Goal: Task Accomplishment & Management: Use online tool/utility

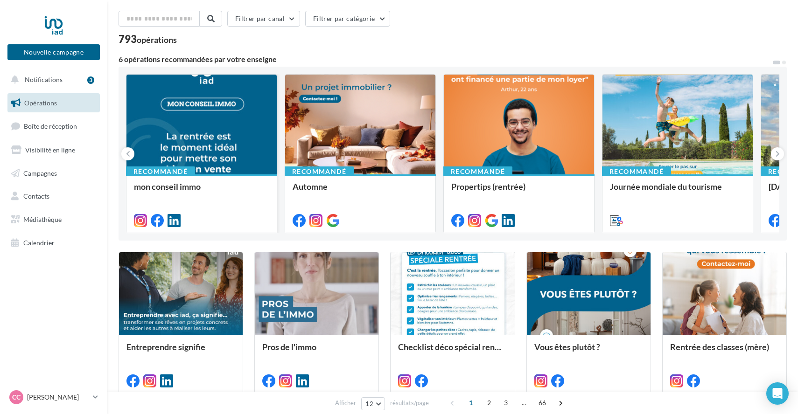
scroll to position [33, 0]
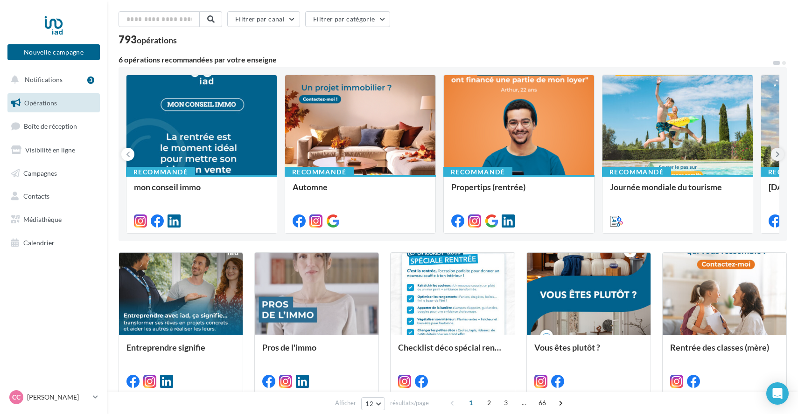
click at [779, 156] on icon at bounding box center [778, 154] width 4 height 9
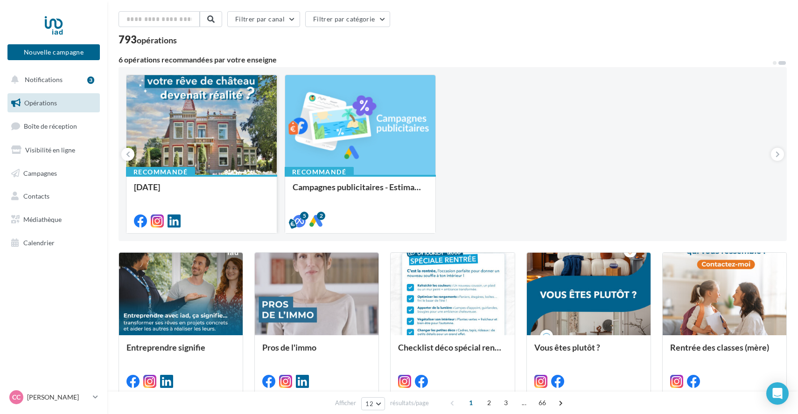
click at [197, 141] on div at bounding box center [201, 125] width 150 height 101
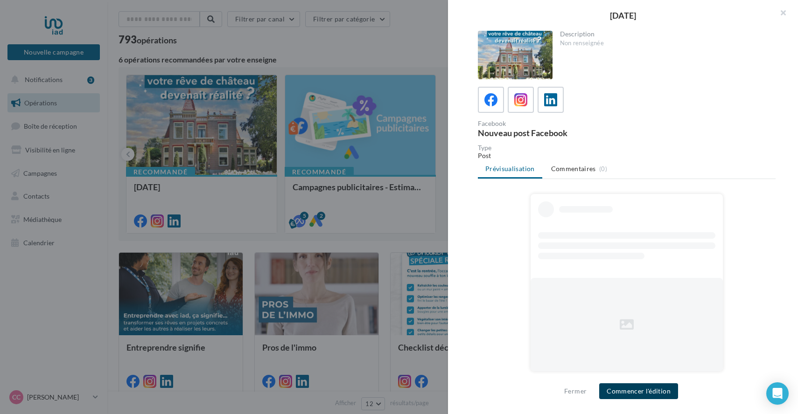
click at [639, 389] on button "Commencer l'édition" at bounding box center [638, 392] width 79 height 16
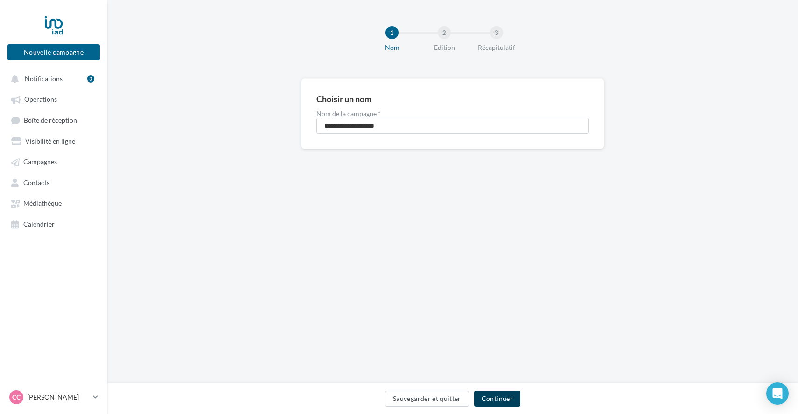
click at [496, 398] on button "Continuer" at bounding box center [497, 399] width 46 height 16
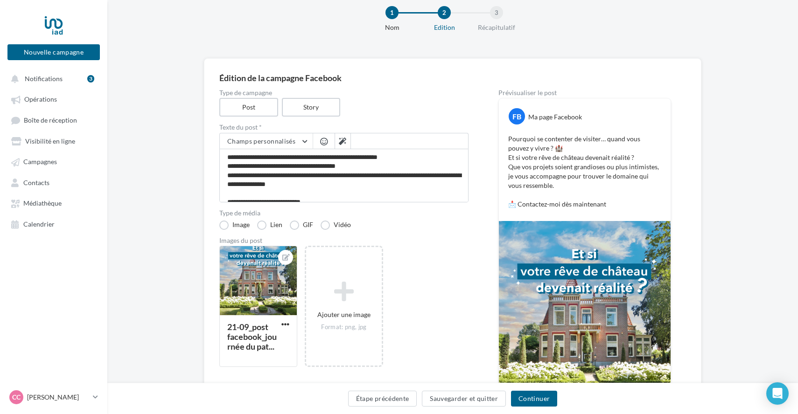
scroll to position [20, 0]
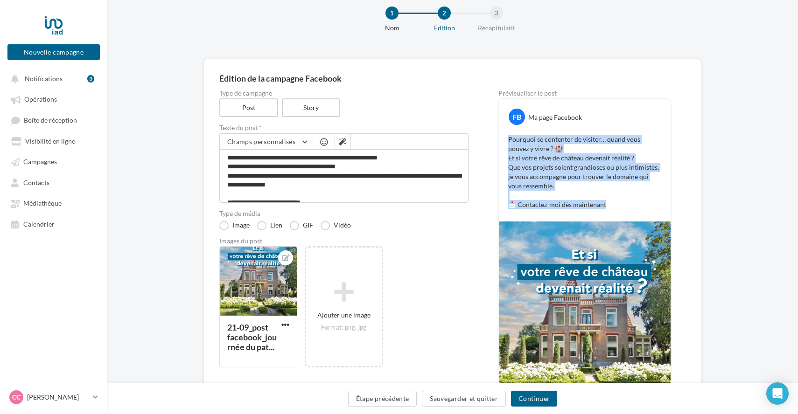
drag, startPoint x: 611, startPoint y: 203, endPoint x: 499, endPoint y: 139, distance: 128.8
click at [499, 139] on div "FB Ma page Facebook Pourquoi se contenter de visiter… quand vous pouvez y vivre…" at bounding box center [585, 160] width 172 height 123
copy p "Pourquoi se contenter de visiter… quand vous pouvez y vivre ? 🏰 Et si votre rêv…"
